Goal: Transaction & Acquisition: Purchase product/service

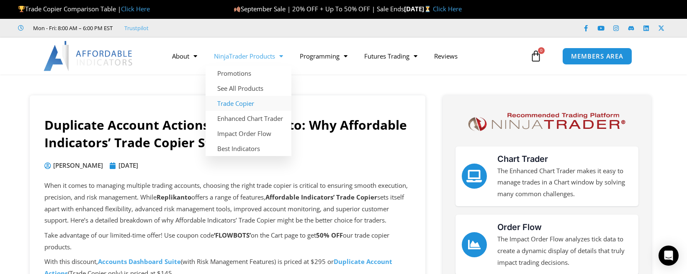
click at [256, 101] on link "Trade Copier" at bounding box center [249, 103] width 86 height 15
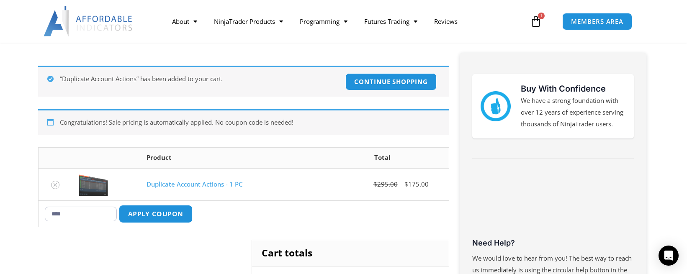
type input "****"
click at [177, 213] on button "Apply coupon" at bounding box center [156, 214] width 74 height 18
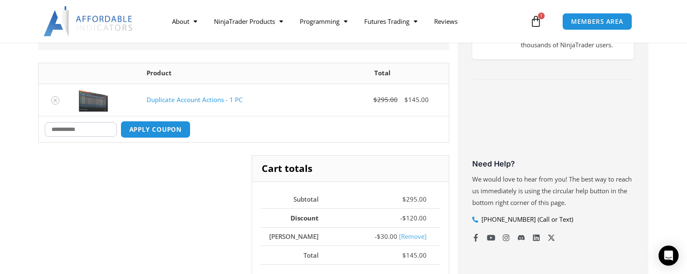
scroll to position [188, 0]
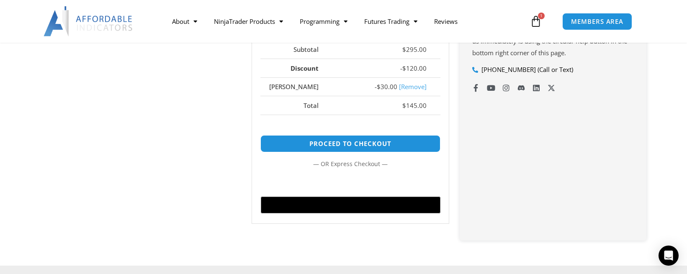
scroll to position [355, 0]
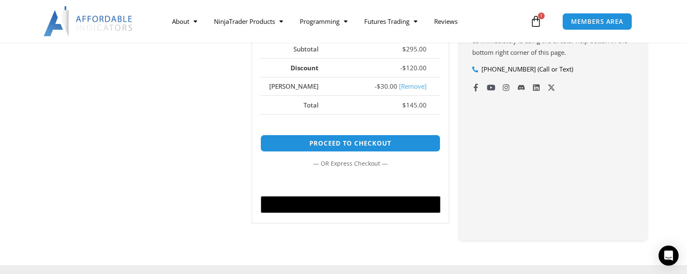
click at [193, 192] on div "Cart totals Subtotal $ 295.00 Discount - $ 120.00 MIKE - $ 30.00 [Remove] Total…" at bounding box center [243, 120] width 411 height 231
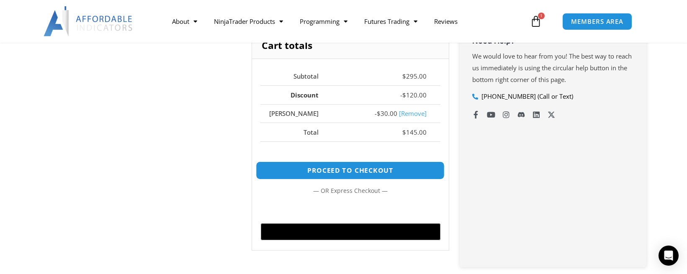
scroll to position [313, 0]
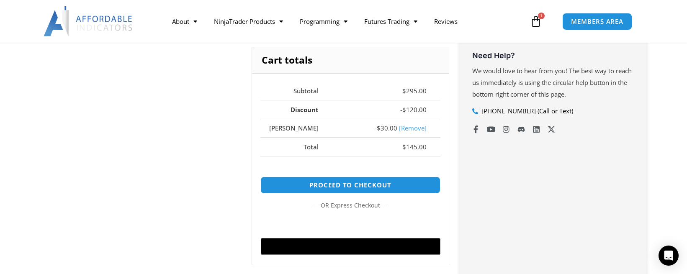
click at [186, 168] on div "Cart totals Subtotal $ 295.00 Discount - $ 120.00 MIKE - $ 30.00 [Remove] Total…" at bounding box center [243, 162] width 411 height 231
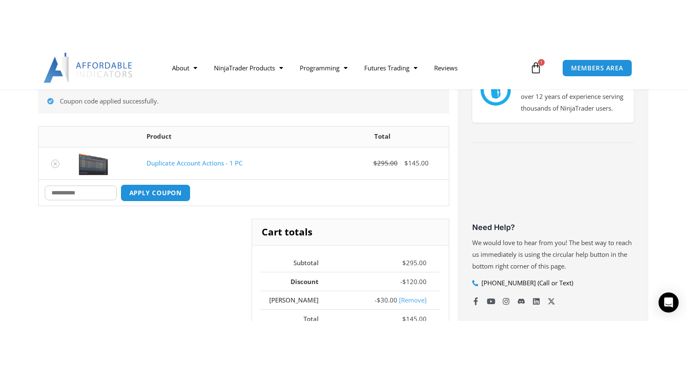
scroll to position [188, 0]
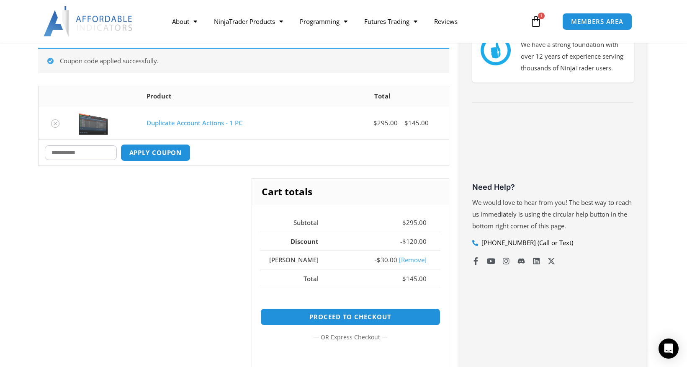
click at [221, 193] on div "Cart totals Subtotal $ 295.00 Discount - $ 120.00 MIKE - $ 30.00 [Remove] Total…" at bounding box center [243, 293] width 411 height 231
